Goal: Find specific page/section: Find specific page/section

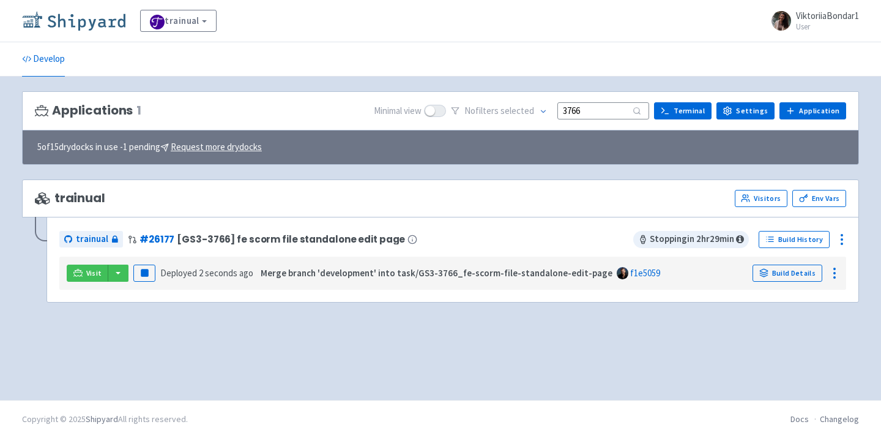
click at [73, 26] on img at bounding box center [73, 21] width 103 height 20
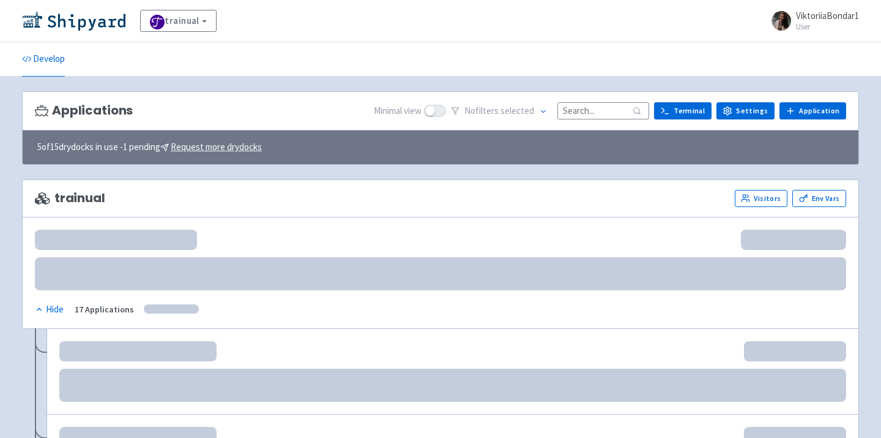
click at [589, 107] on input at bounding box center [604, 110] width 92 height 17
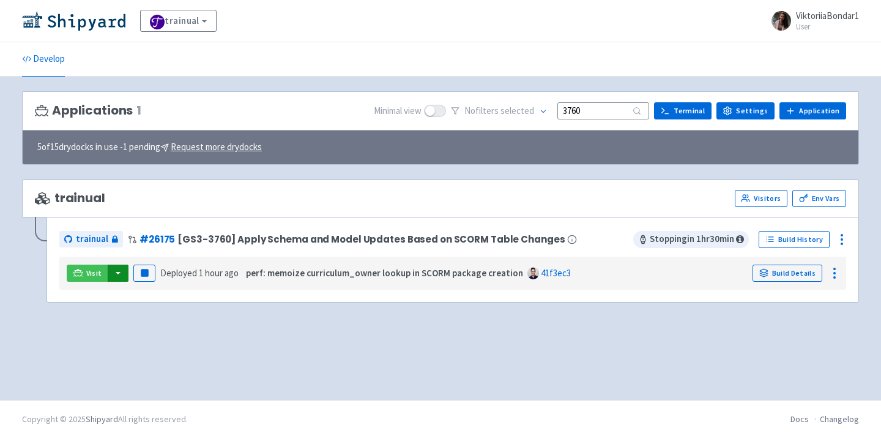
type input "3760"
click at [114, 273] on button "button" at bounding box center [118, 272] width 21 height 17
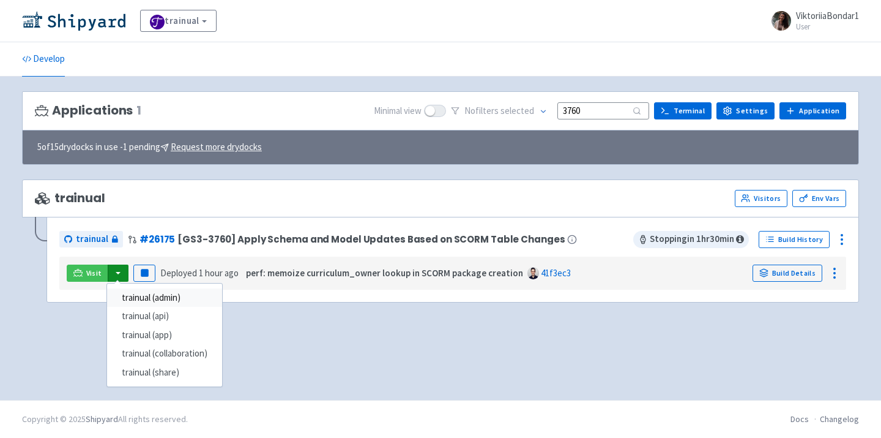
click at [138, 296] on link "trainual (admin)" at bounding box center [164, 297] width 115 height 19
